Goal: Information Seeking & Learning: Learn about a topic

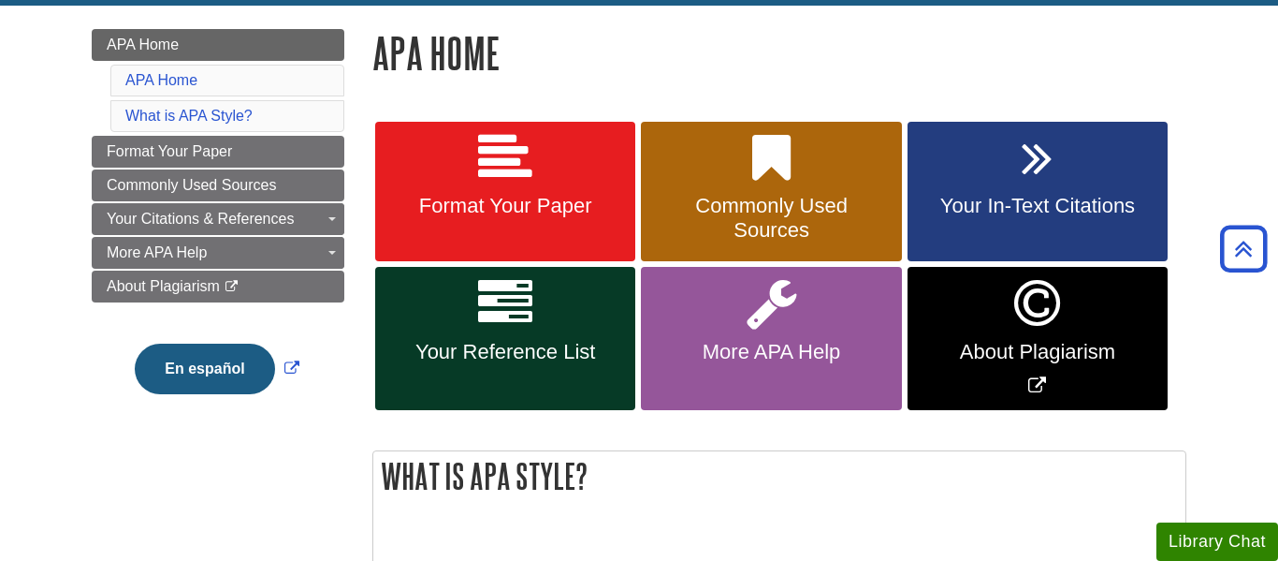
scroll to position [245, 0]
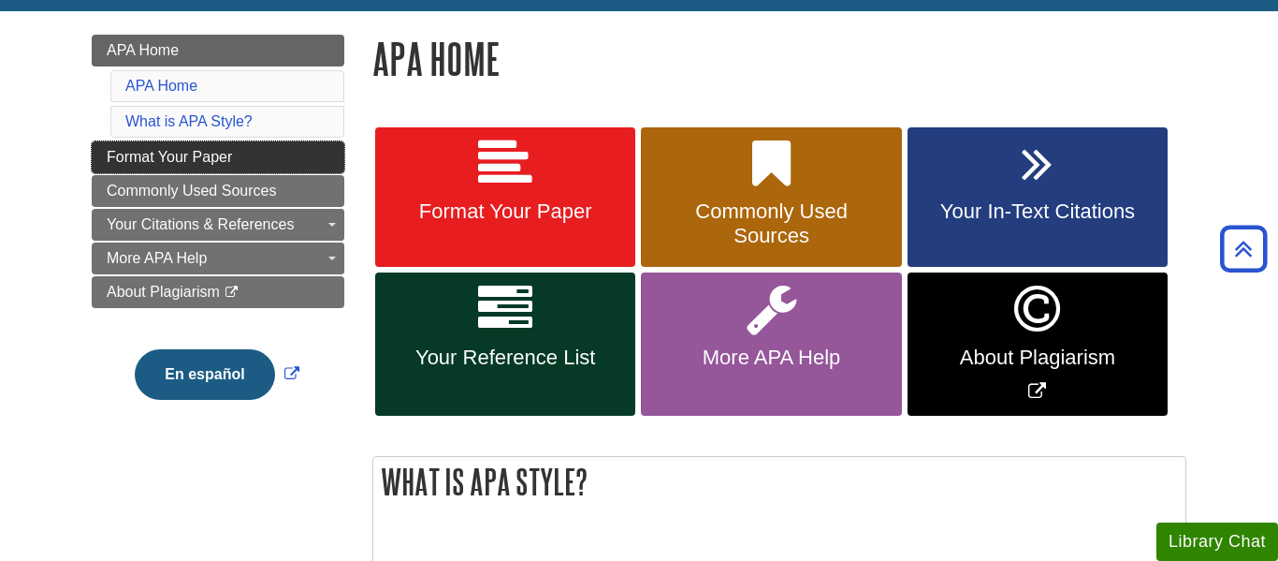
click at [104, 151] on link "Format Your Paper" at bounding box center [218, 157] width 253 height 32
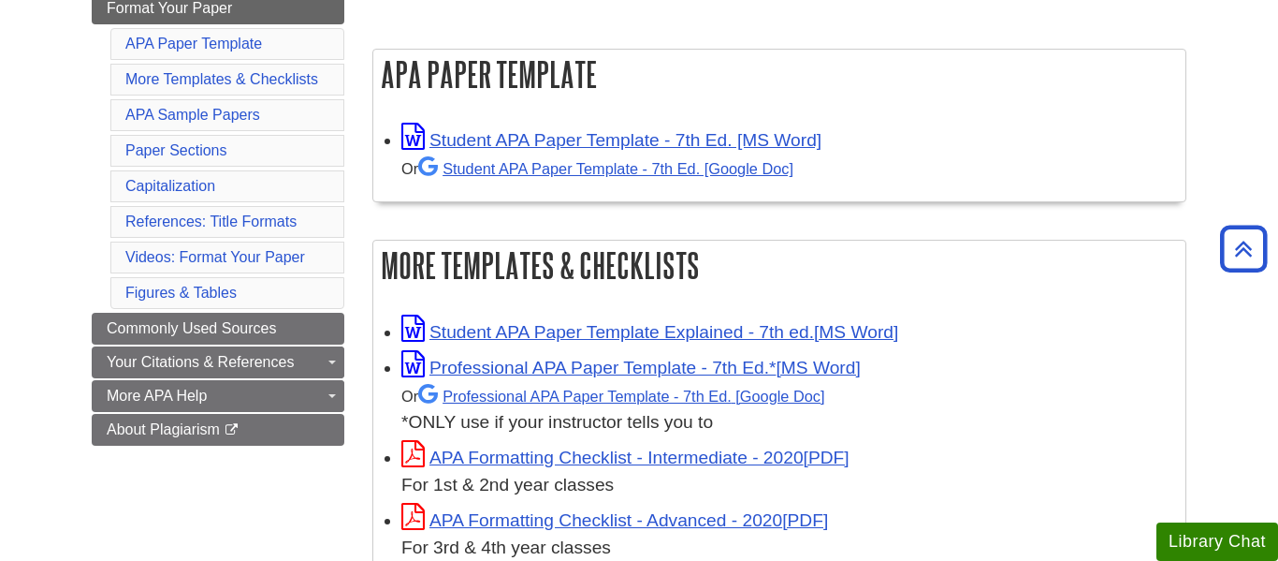
scroll to position [319, 0]
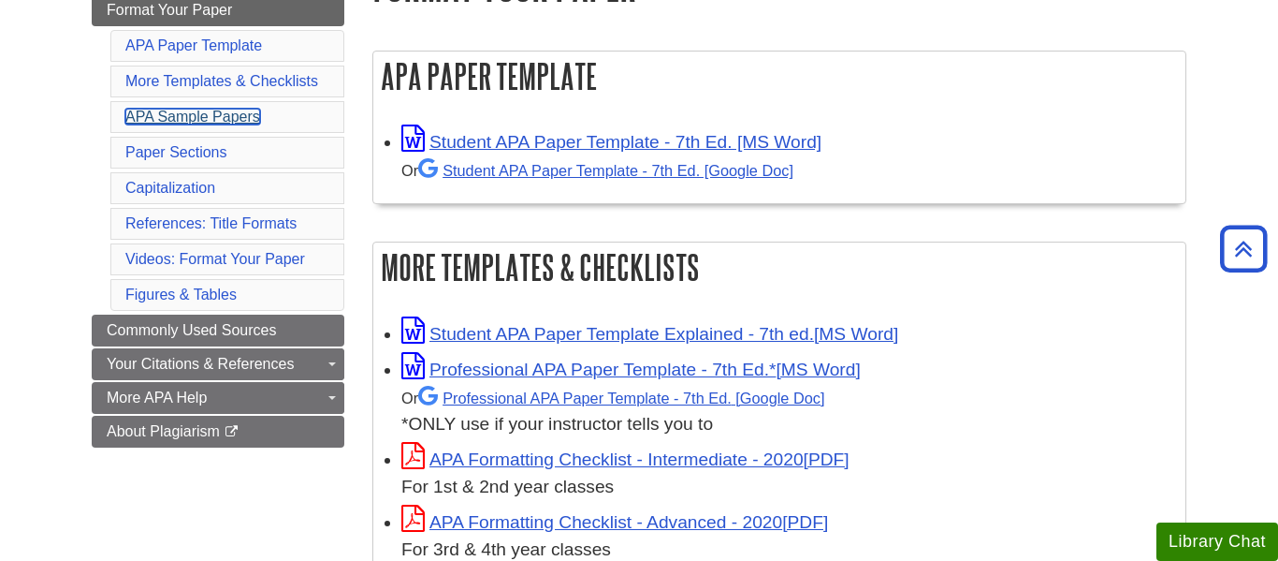
click at [255, 124] on link "APA Sample Papers" at bounding box center [192, 117] width 135 height 16
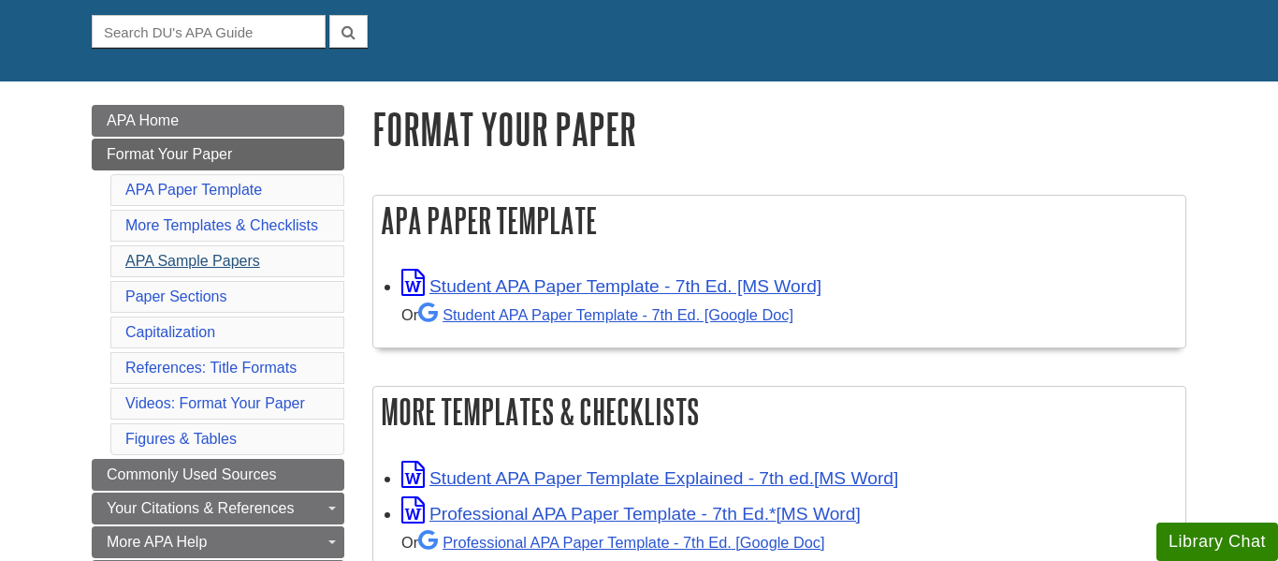
scroll to position [177, 0]
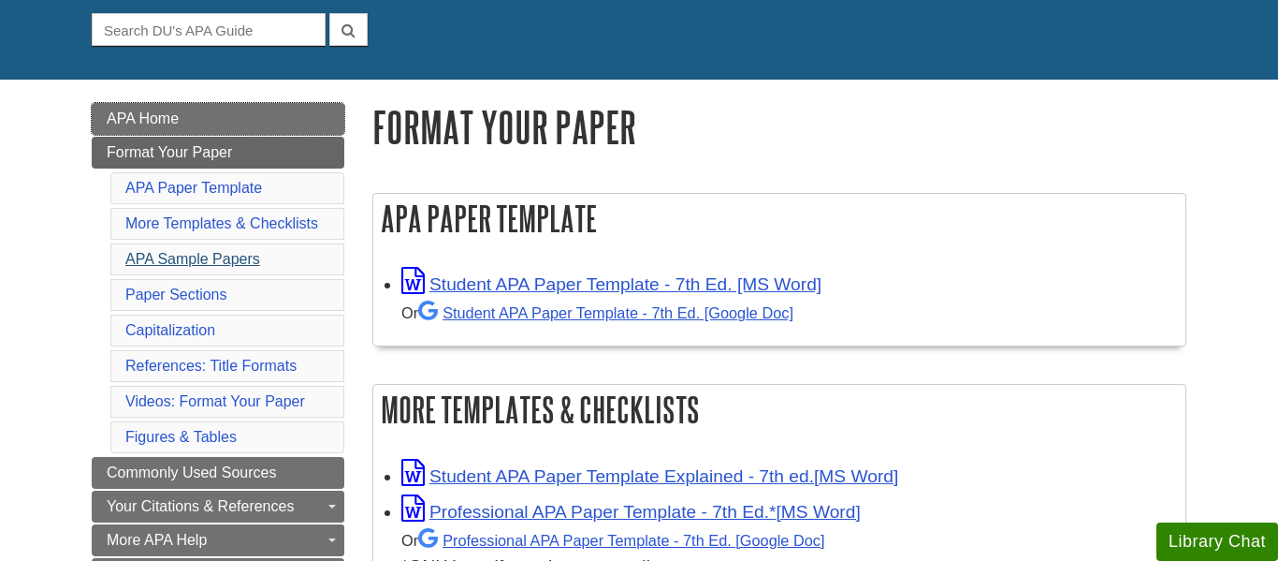
click at [255, 124] on link "APA Home" at bounding box center [218, 119] width 253 height 32
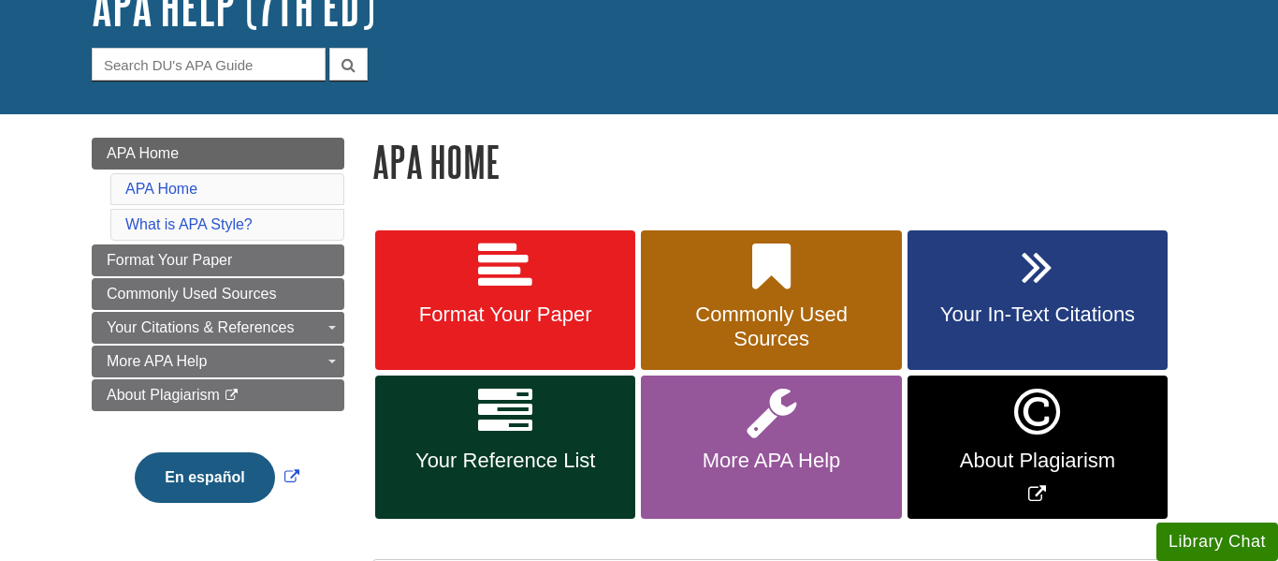
scroll to position [151, 0]
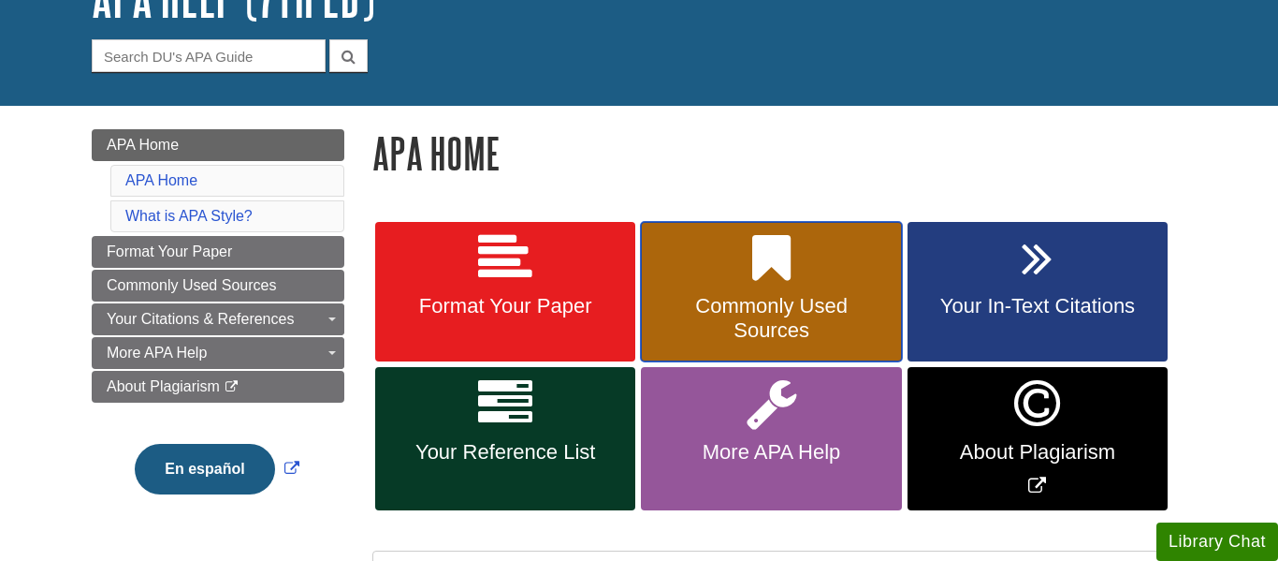
click at [828, 281] on link "Commonly Used Sources" at bounding box center [771, 292] width 260 height 140
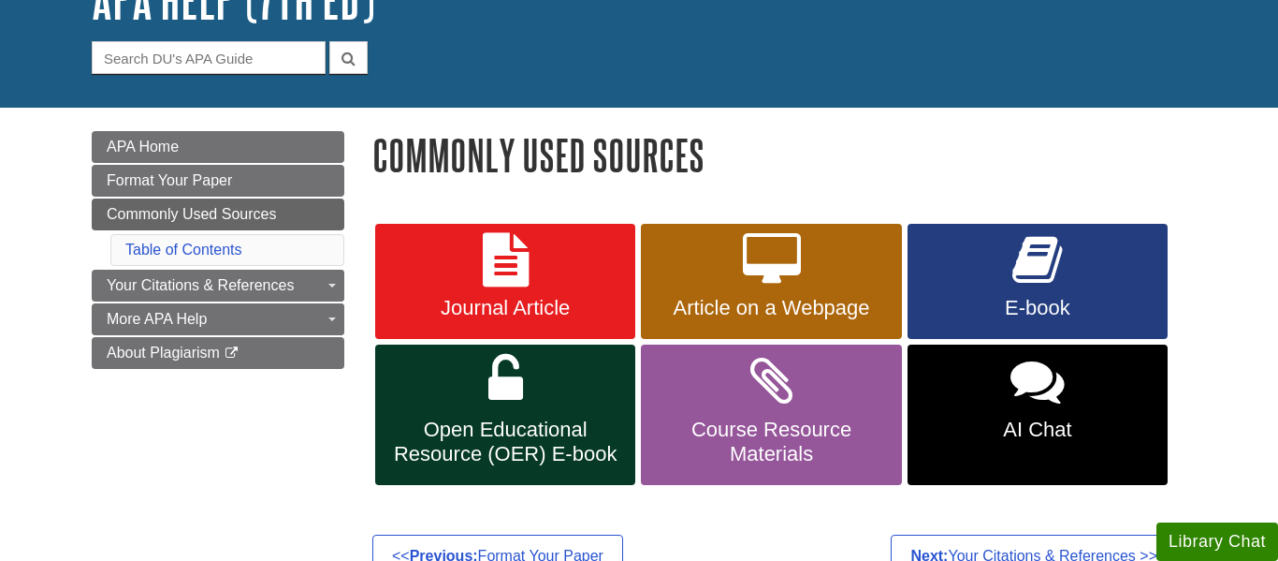
scroll to position [150, 0]
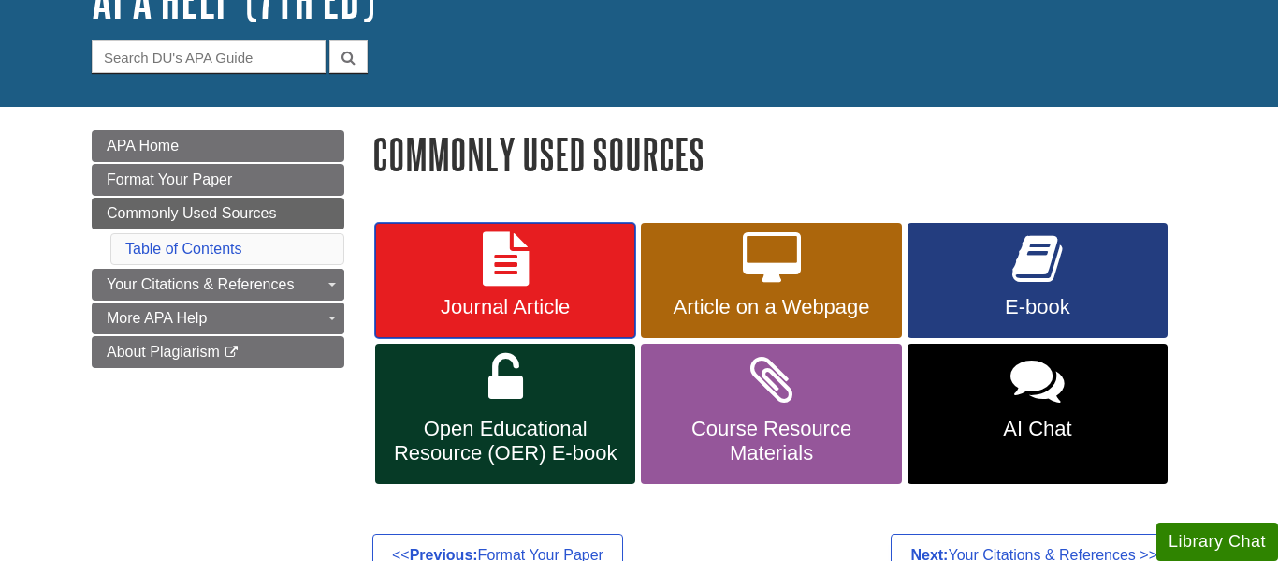
click at [572, 267] on link "Journal Article" at bounding box center [505, 281] width 260 height 116
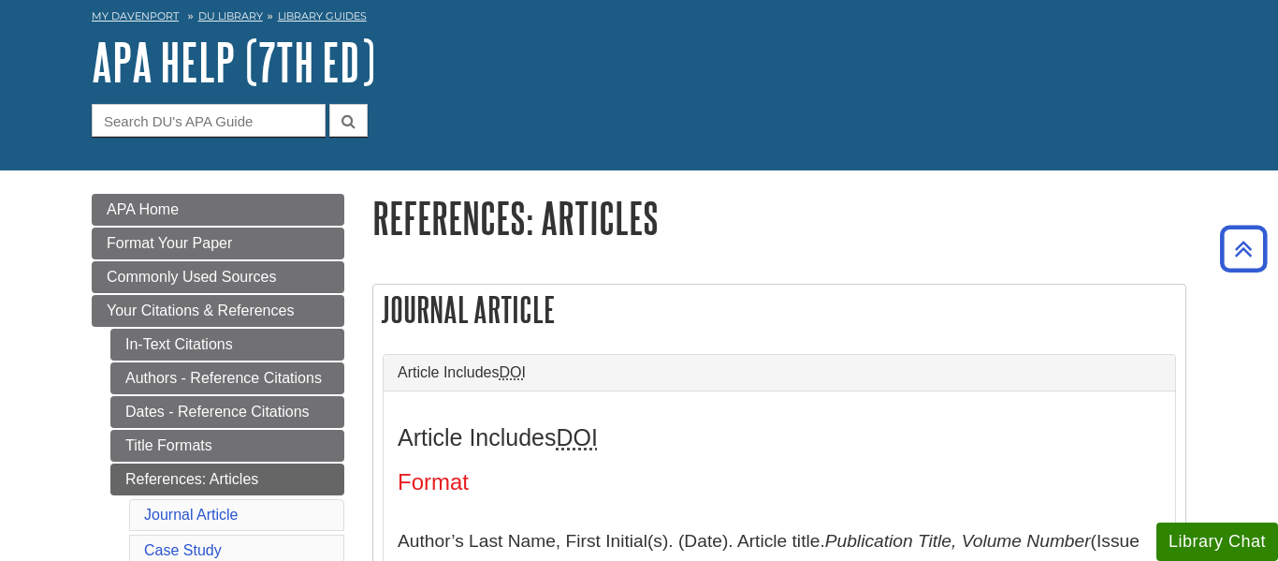
scroll to position [85, 0]
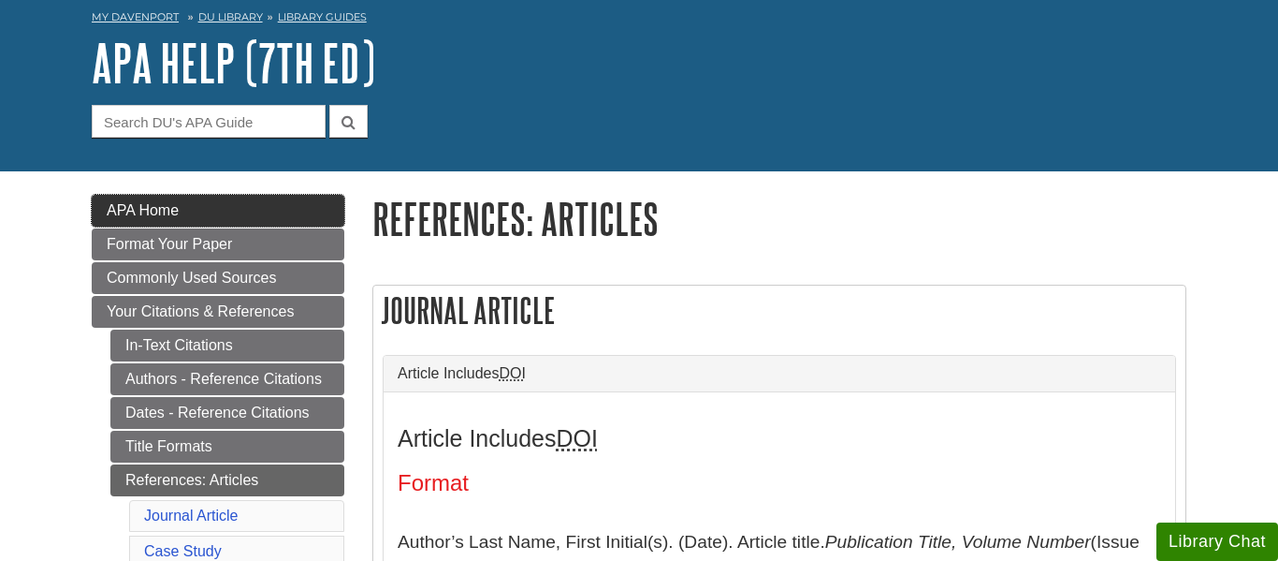
click at [222, 222] on link "APA Home" at bounding box center [218, 211] width 253 height 32
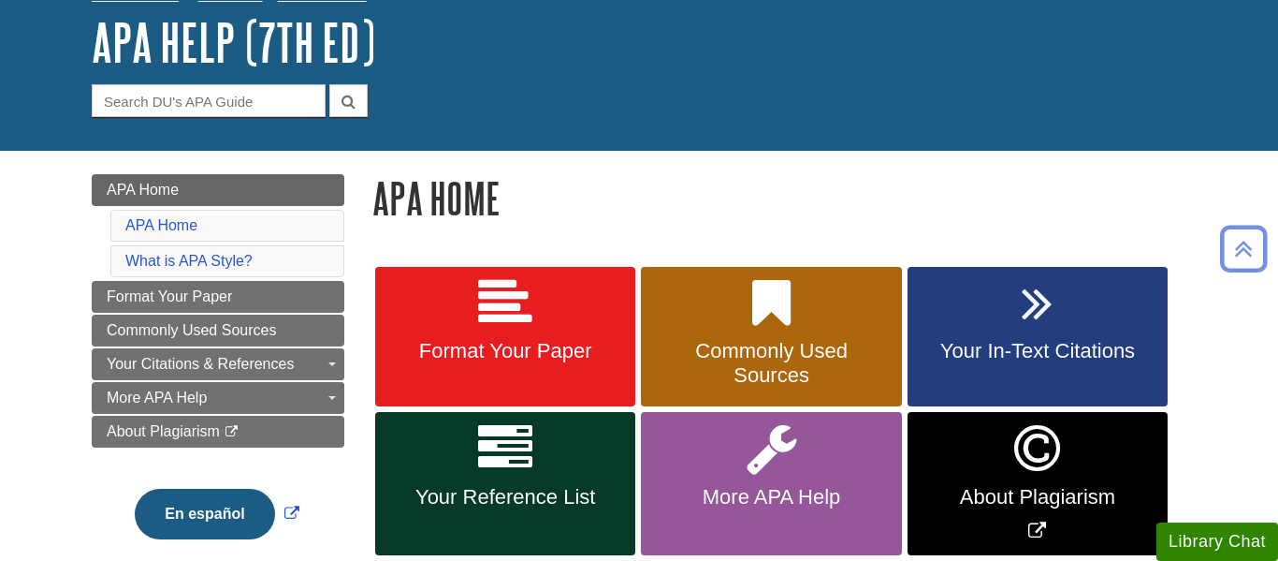
scroll to position [102, 0]
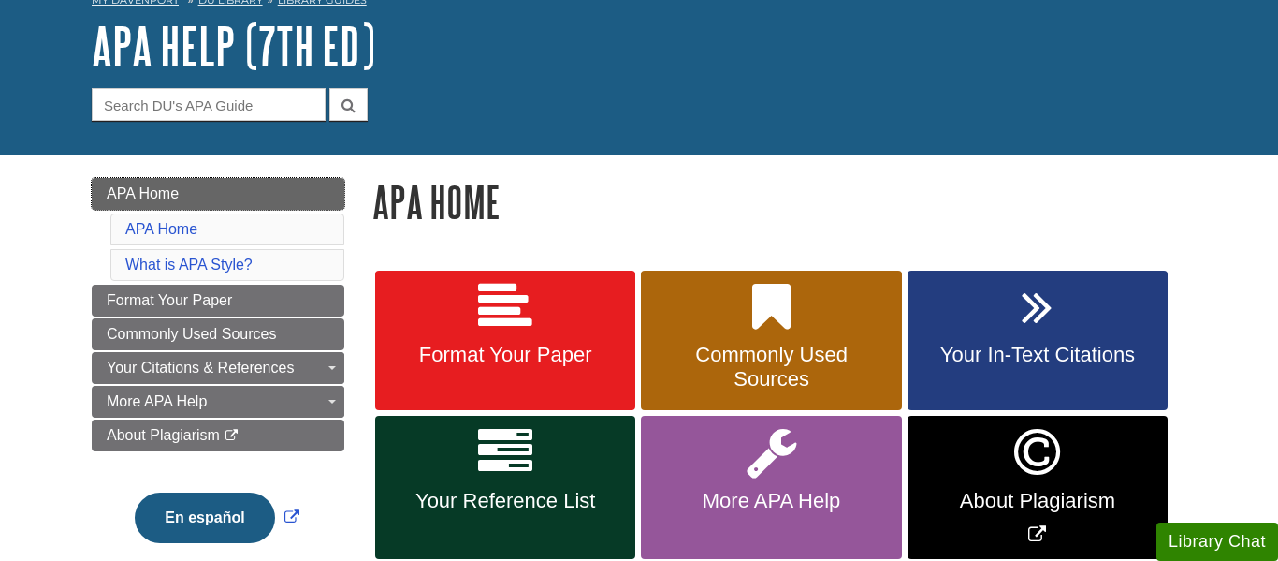
click at [273, 192] on link "APA Home" at bounding box center [218, 194] width 253 height 32
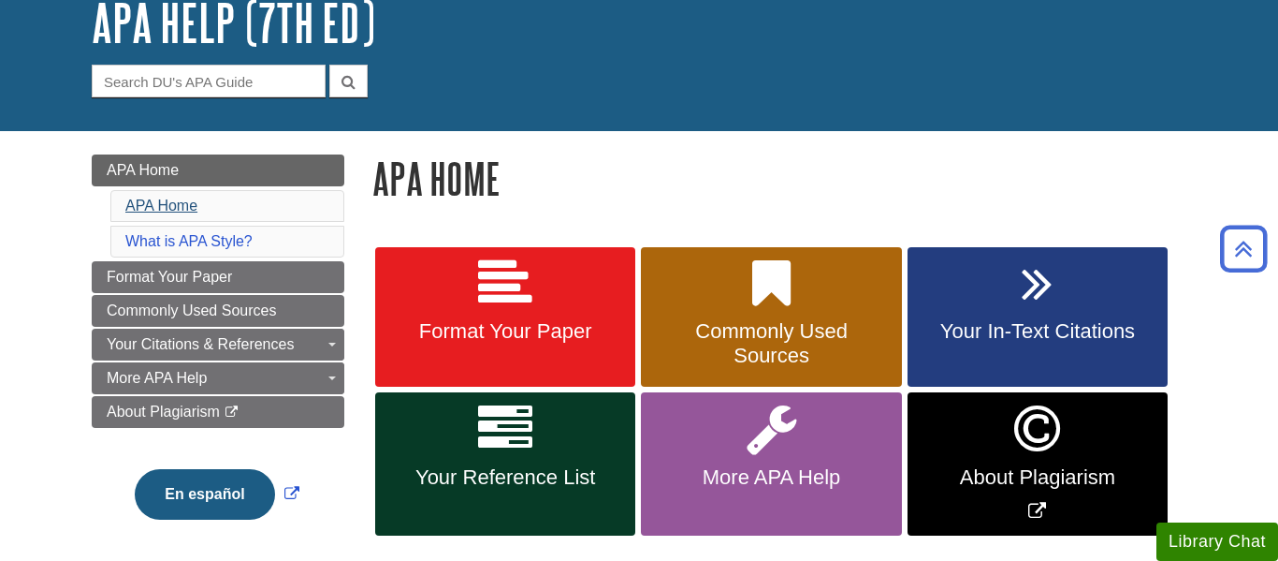
scroll to position [123, 0]
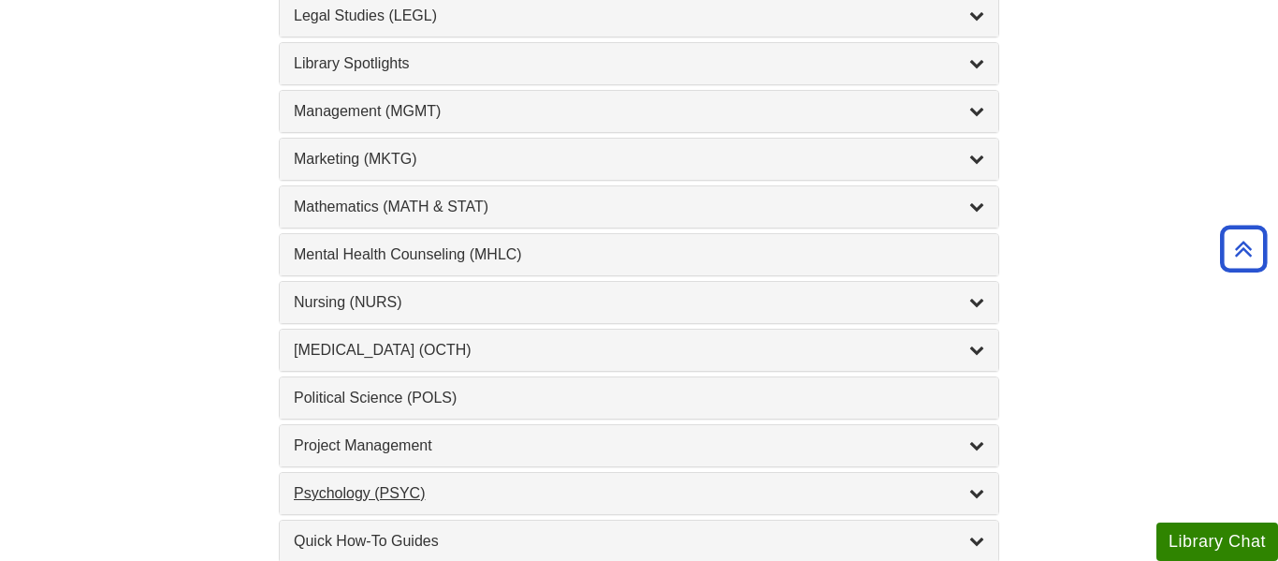
scroll to position [1639, 0]
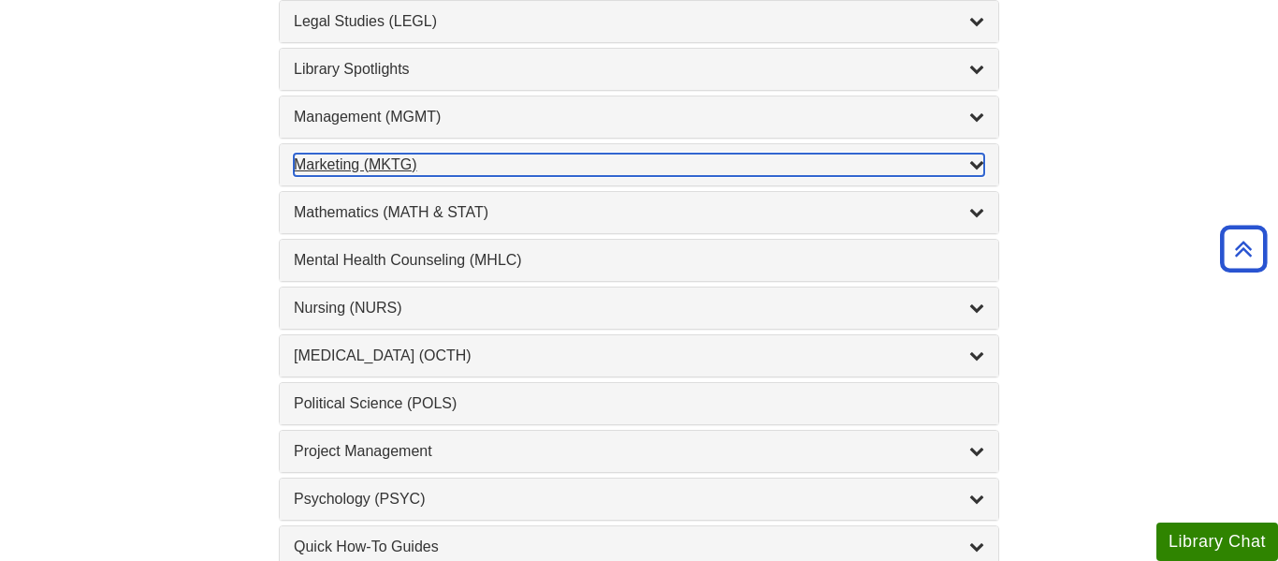
click at [374, 157] on div "Marketing (MKTG) , 4 guides" at bounding box center [639, 164] width 691 height 22
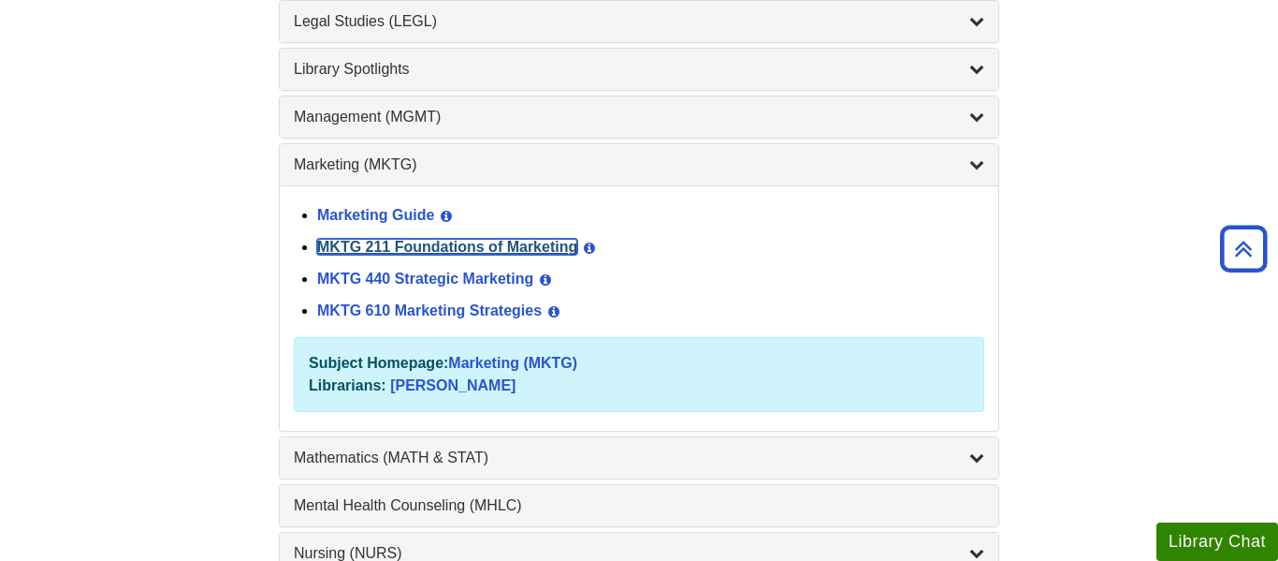
click at [489, 253] on link "MKTG 211 Foundations of Marketing" at bounding box center [447, 247] width 260 height 16
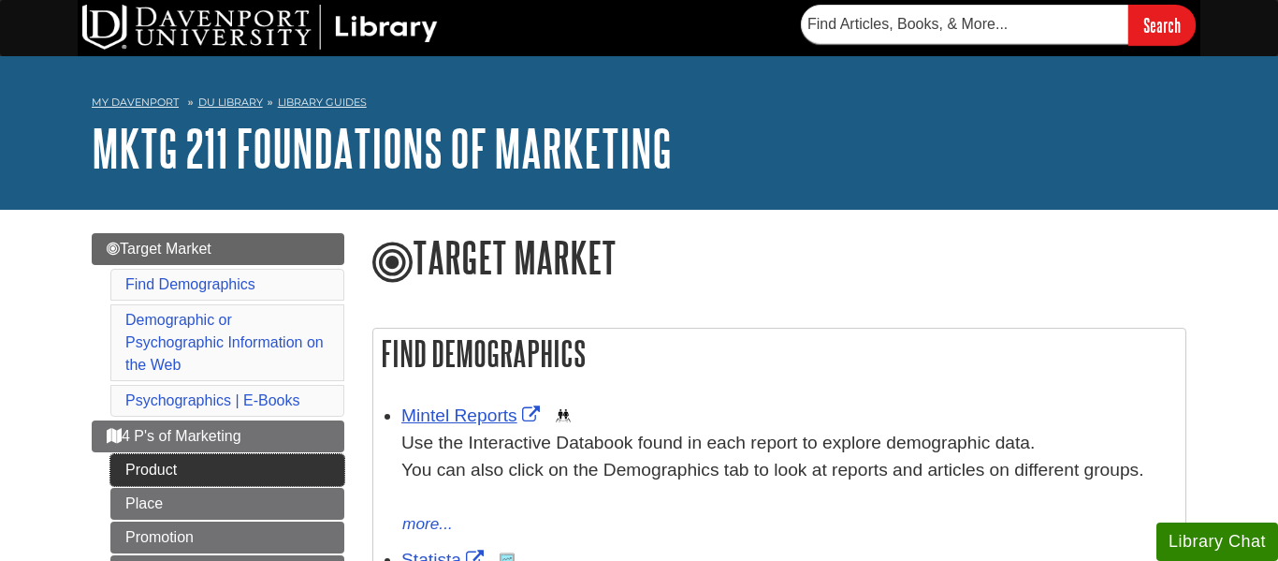
click at [255, 465] on link "Product" at bounding box center [227, 470] width 234 height 32
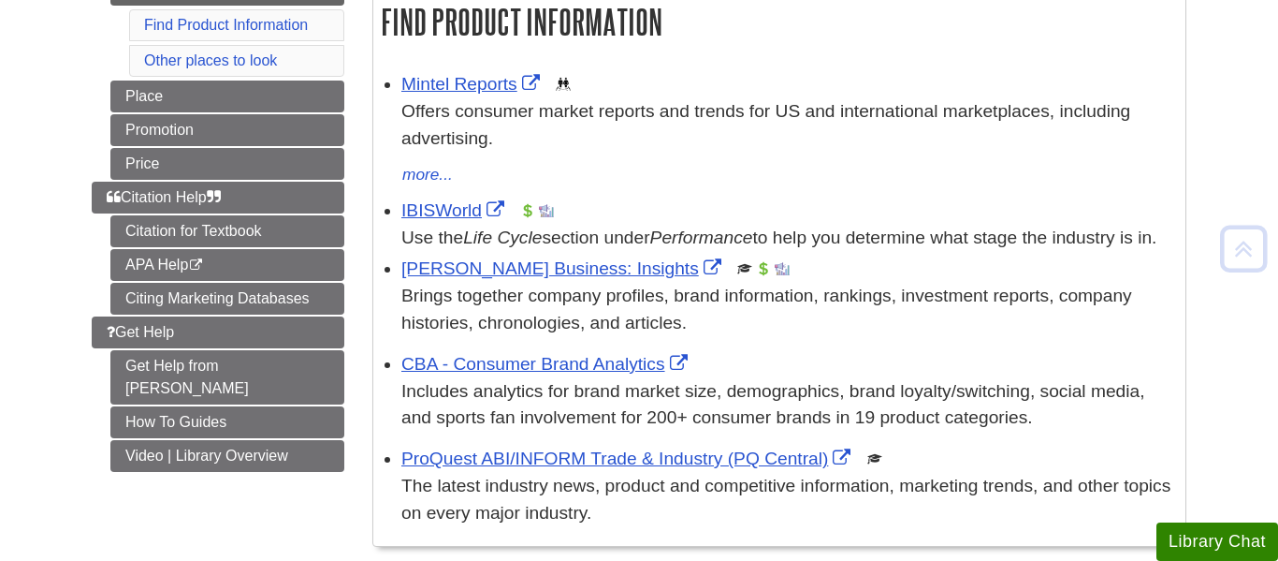
scroll to position [329, 0]
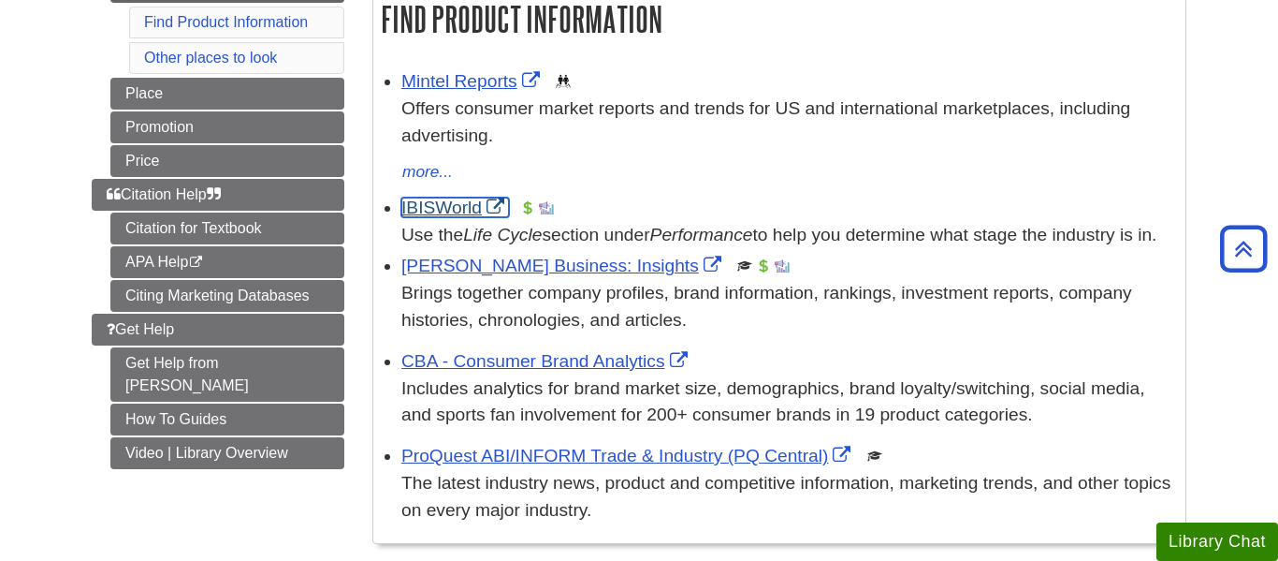
click at [463, 216] on link "IBISWorld" at bounding box center [455, 207] width 108 height 20
click at [466, 81] on link "Mintel Reports" at bounding box center [472, 81] width 143 height 20
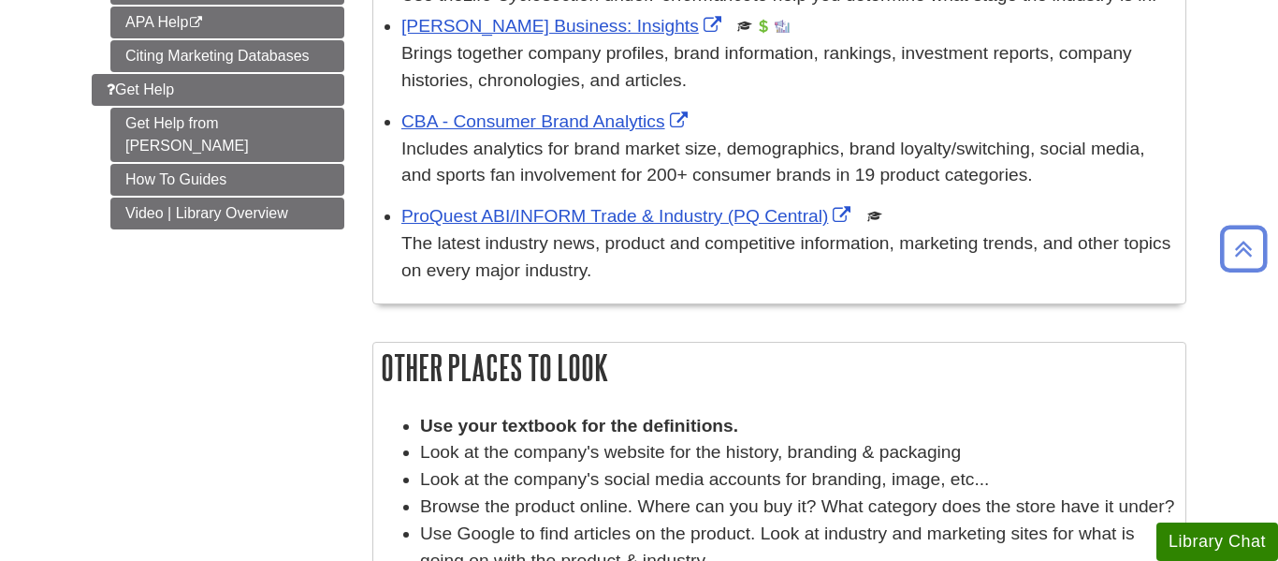
scroll to position [573, 0]
